Goal: Transaction & Acquisition: Book appointment/travel/reservation

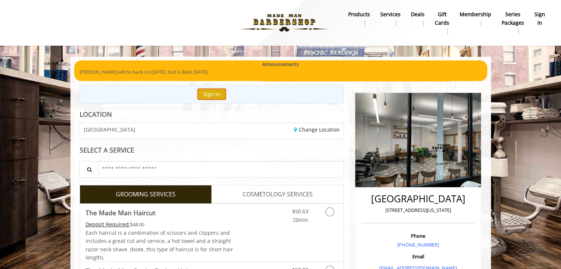
click at [214, 94] on button "Sign In" at bounding box center [212, 94] width 28 height 11
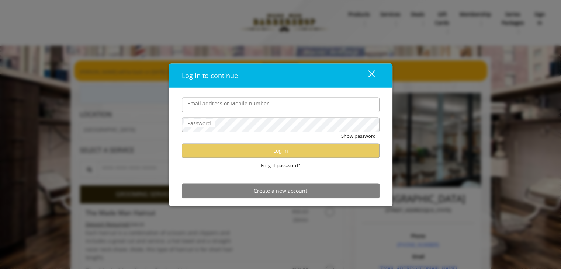
click at [212, 103] on input "Email address or Mobile number" at bounding box center [281, 104] width 198 height 15
click at [204, 107] on input "**********" at bounding box center [281, 104] width 198 height 15
type input "**********"
click at [201, 119] on div "Password" at bounding box center [281, 124] width 198 height 15
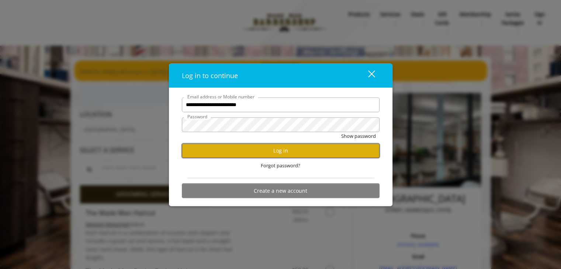
click at [192, 155] on button "Log in" at bounding box center [281, 151] width 198 height 14
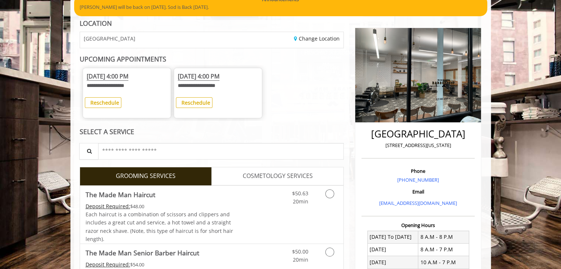
scroll to position [106, 0]
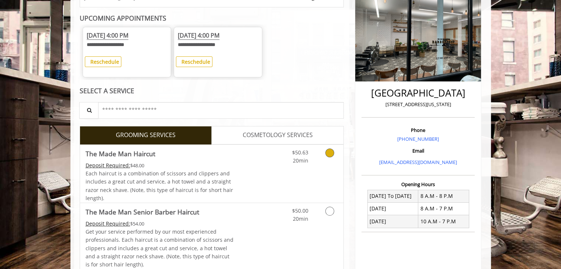
click at [270, 171] on link "Discounted Price" at bounding box center [256, 174] width 44 height 58
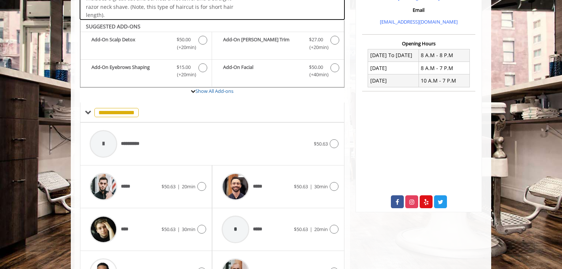
scroll to position [266, 0]
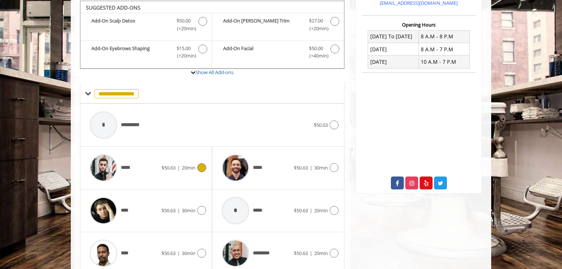
click at [168, 169] on span "$50.63" at bounding box center [169, 168] width 14 height 7
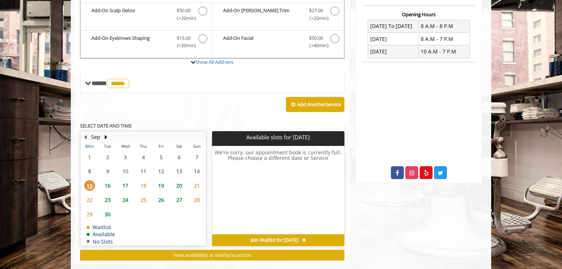
scroll to position [288, 0]
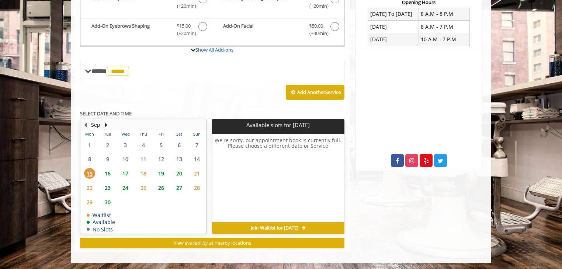
click at [143, 188] on span "25" at bounding box center [143, 188] width 11 height 11
click at [251, 226] on span "Join Waitlist for [DATE]" at bounding box center [275, 229] width 48 height 6
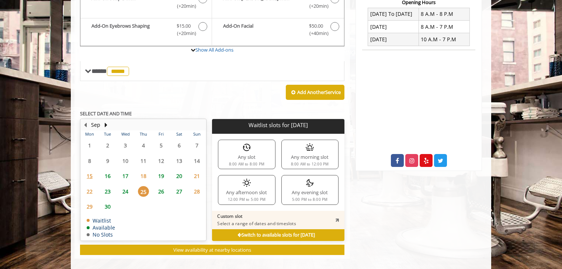
click at [271, 193] on div "Any afternoon slot 12:00 PM to 5:00 PM" at bounding box center [246, 190] width 57 height 30
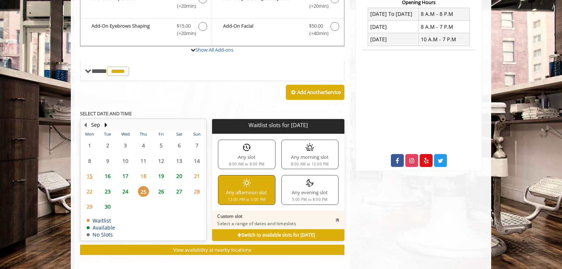
click at [264, 233] on b "Switch to available slots for [DATE]" at bounding box center [277, 235] width 78 height 6
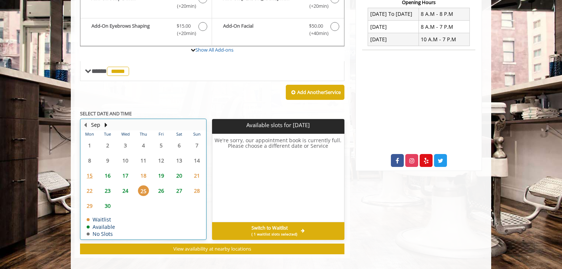
click at [192, 200] on table "Mon Tue Wed Thu Fri Sat Sun 1 2 3 4 5 6 7 8 9 10 11 12 13 14 15 16 17 18 19 20 …" at bounding box center [143, 185] width 125 height 109
click at [128, 187] on span "24" at bounding box center [125, 191] width 11 height 11
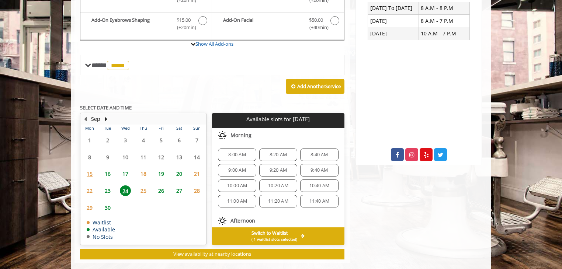
scroll to position [305, 0]
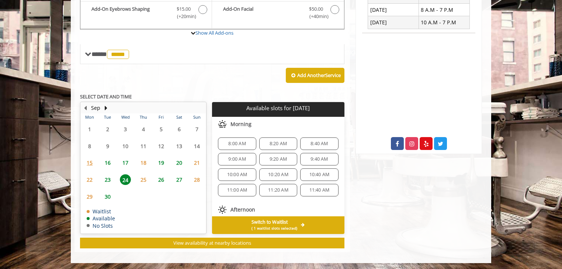
click at [285, 177] on div "10:20 AM" at bounding box center [278, 175] width 38 height 13
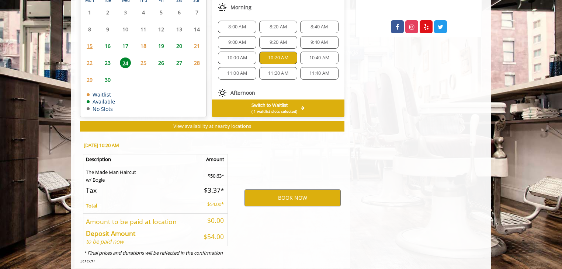
scroll to position [438, 0]
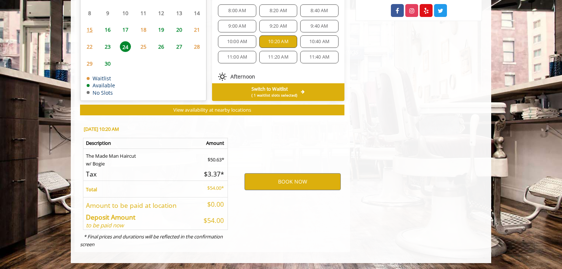
click at [300, 43] on div "10:40 AM" at bounding box center [319, 41] width 38 height 13
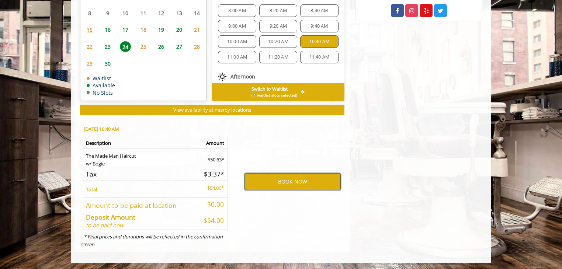
click at [269, 178] on button "BOOK NOW" at bounding box center [293, 181] width 96 height 17
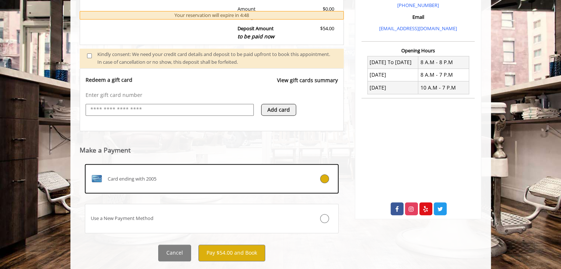
scroll to position [257, 0]
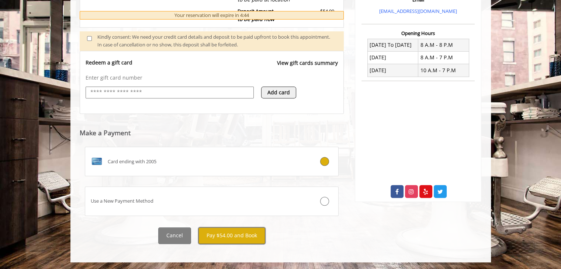
click at [241, 234] on button "Pay $54.00 and Book" at bounding box center [232, 236] width 67 height 17
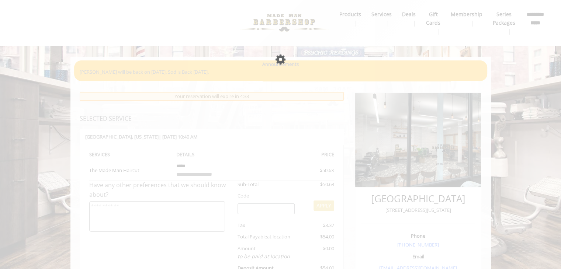
scroll to position [30, 0]
